Goal: Navigation & Orientation: Find specific page/section

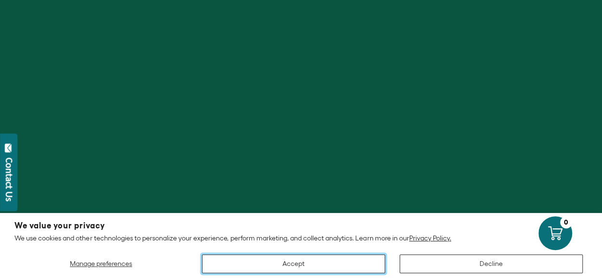
click at [346, 270] on button "Accept" at bounding box center [293, 263] width 183 height 19
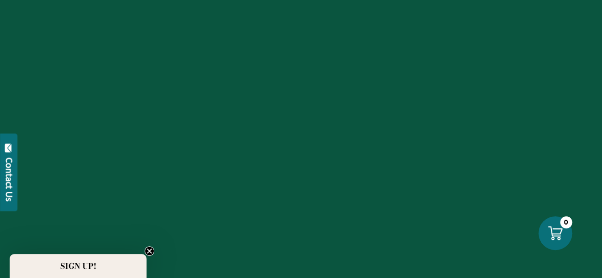
scroll to position [113, 0]
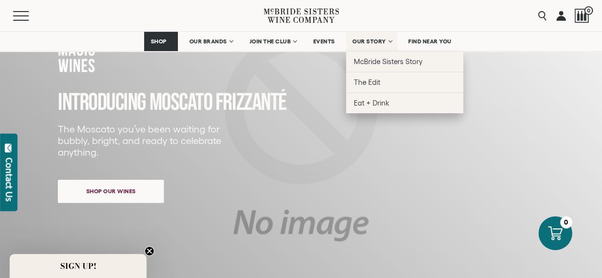
click at [370, 44] on span "OUR STORY" at bounding box center [369, 41] width 34 height 7
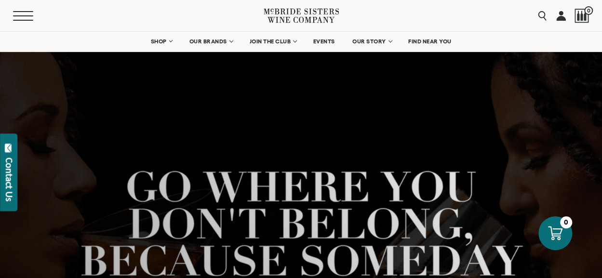
click at [28, 17] on button "Menu" at bounding box center [30, 16] width 35 height 10
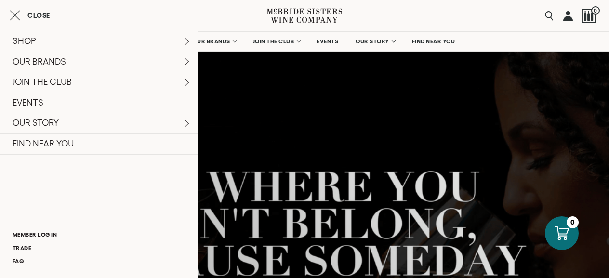
click at [10, 18] on icon "Close cart" at bounding box center [15, 16] width 11 height 12
